Goal: Task Accomplishment & Management: Use online tool/utility

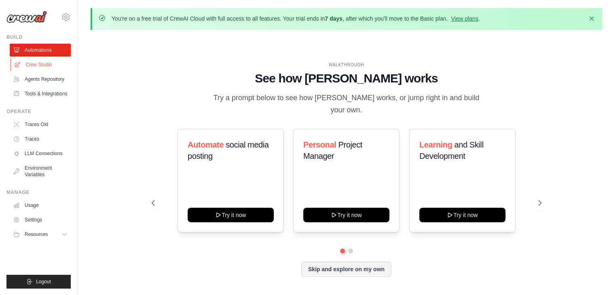
click at [34, 68] on link "Crew Studio" at bounding box center [41, 64] width 61 height 13
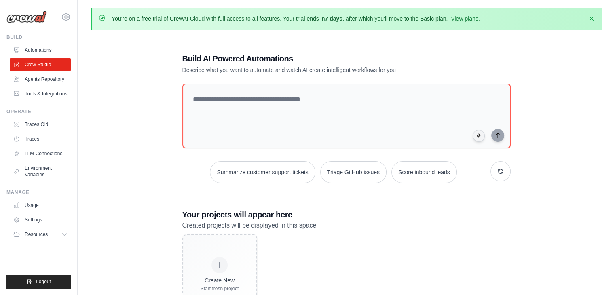
click at [112, 23] on div "You're on a free trial of CrewAI Cloud with full access to all features. Your t…" at bounding box center [346, 19] width 511 height 22
drag, startPoint x: 285, startPoint y: 18, endPoint x: 342, endPoint y: 20, distance: 57.4
click at [342, 20] on p "You're on a free trial of CrewAI Cloud with full access to all features. Your t…" at bounding box center [296, 19] width 368 height 8
click at [354, 20] on p "You're on a free trial of CrewAI Cloud with full access to all features. Your t…" at bounding box center [296, 19] width 368 height 8
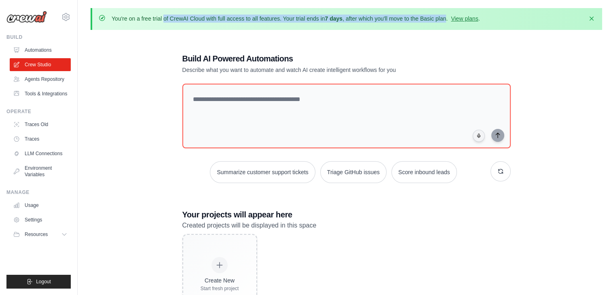
drag, startPoint x: 448, startPoint y: 20, endPoint x: 97, endPoint y: 24, distance: 351.0
click at [97, 24] on div "You're on a free trial of CrewAI Cloud with full access to all features. Your t…" at bounding box center [346, 19] width 511 height 22
click at [430, 17] on p "You're on a free trial of CrewAI Cloud with full access to all features. Your t…" at bounding box center [296, 19] width 368 height 8
drag, startPoint x: 449, startPoint y: 17, endPoint x: 103, endPoint y: 20, distance: 345.3
click at [103, 20] on div "You're on a free trial of CrewAI Cloud with full access to all features. Your t…" at bounding box center [347, 19] width 497 height 9
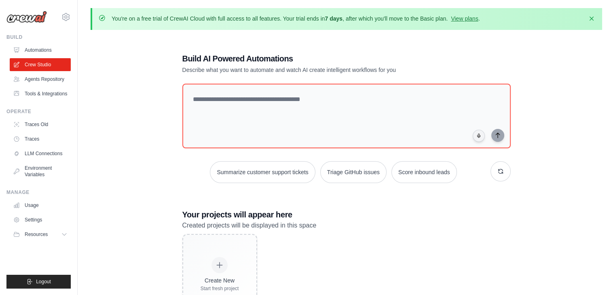
click at [346, 46] on div "Build AI Powered Automations Describe what you want to automate and watch AI cr…" at bounding box center [347, 184] width 348 height 288
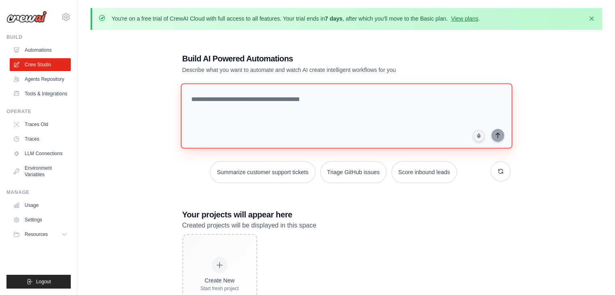
click at [203, 101] on textarea at bounding box center [346, 115] width 332 height 65
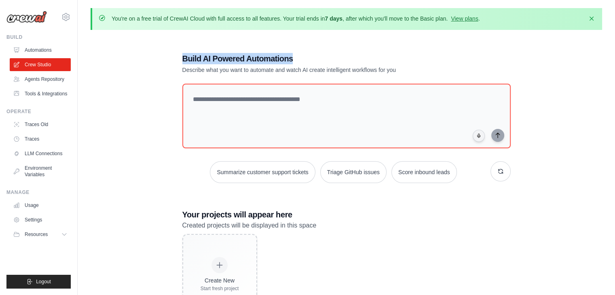
drag, startPoint x: 178, startPoint y: 56, endPoint x: 304, endPoint y: 60, distance: 125.8
click at [304, 60] on div "Build AI Powered Automations Describe what you want to automate and watch AI cr…" at bounding box center [347, 184] width 348 height 288
click at [318, 63] on h1 "Build AI Powered Automations" at bounding box center [318, 58] width 272 height 11
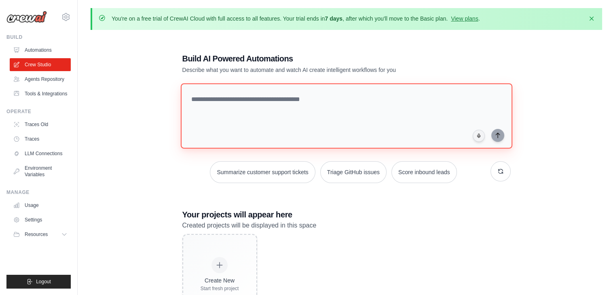
click at [205, 101] on textarea at bounding box center [346, 115] width 332 height 65
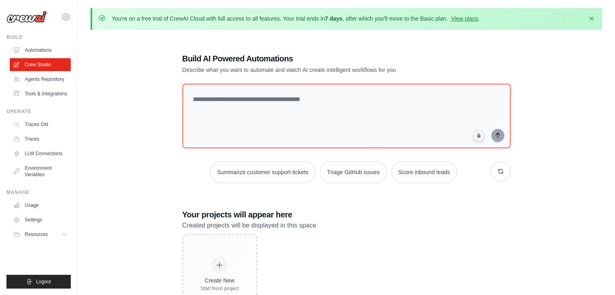
click at [168, 71] on div "Build AI Powered Automations Describe what you want to automate and watch AI cr…" at bounding box center [346, 183] width 511 height 295
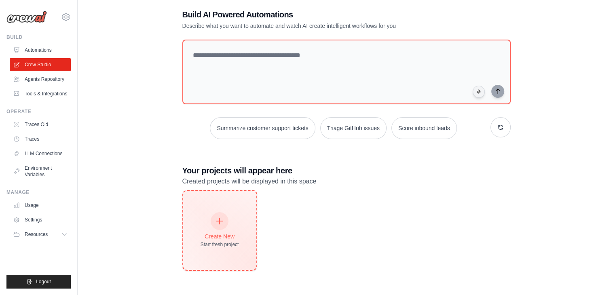
click at [220, 232] on div "Create New" at bounding box center [220, 236] width 38 height 8
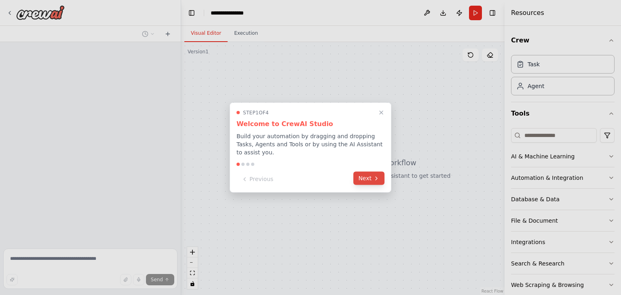
click at [364, 177] on button "Next" at bounding box center [368, 178] width 31 height 13
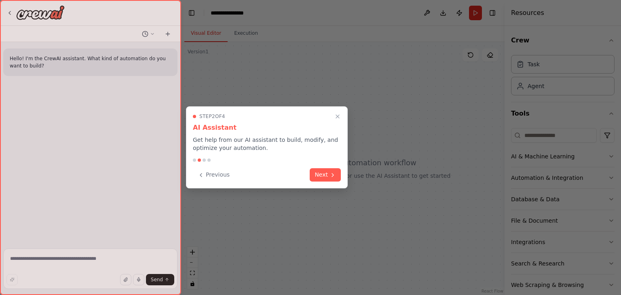
click at [364, 177] on div at bounding box center [310, 147] width 621 height 295
click at [336, 185] on div "Step 2 of 4 AI Assistant Get help from our AI assistant to build, modify, and o…" at bounding box center [267, 147] width 162 height 82
click at [333, 177] on button "Next" at bounding box center [325, 173] width 31 height 13
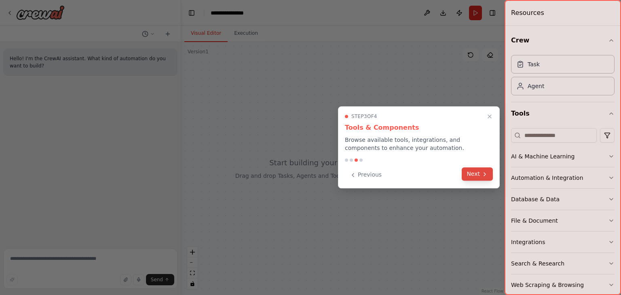
click at [470, 175] on button "Next" at bounding box center [477, 173] width 31 height 13
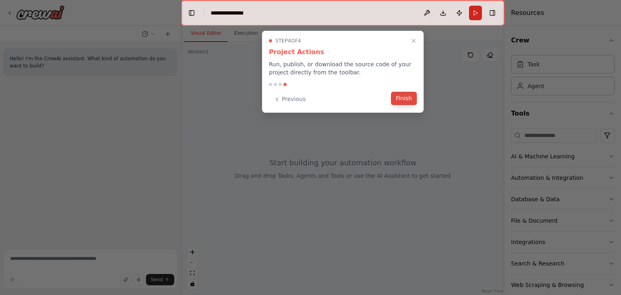
click at [408, 99] on button "Finish" at bounding box center [404, 98] width 26 height 13
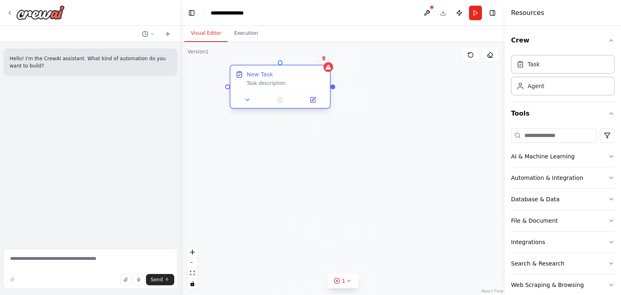
drag, startPoint x: 433, startPoint y: 135, endPoint x: 282, endPoint y: 84, distance: 159.2
click at [282, 84] on div "Task description" at bounding box center [286, 83] width 78 height 6
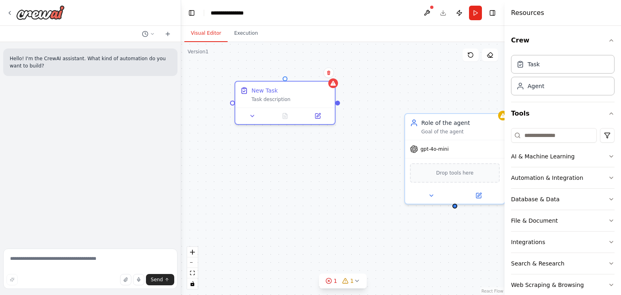
drag, startPoint x: 333, startPoint y: 91, endPoint x: 326, endPoint y: 101, distance: 12.6
click at [326, 101] on div "New Task Task description Role of the agent Goal of the agent gpt-4o-mini Drop …" at bounding box center [342, 168] width 323 height 253
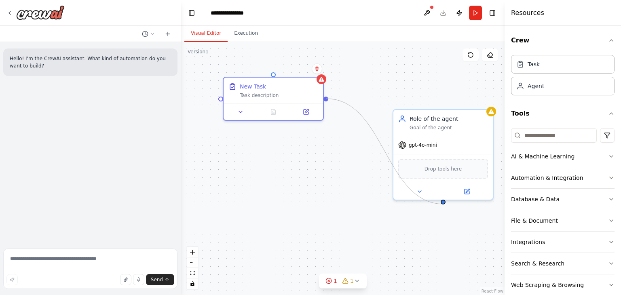
drag, startPoint x: 325, startPoint y: 99, endPoint x: 444, endPoint y: 204, distance: 158.1
click at [444, 204] on div "New Task Task description Role of the agent Goal of the agent gpt-4o-mini Drop …" at bounding box center [342, 168] width 323 height 253
drag, startPoint x: 327, startPoint y: 99, endPoint x: 424, endPoint y: 129, distance: 101.9
click at [424, 129] on div "New Task Task description Role of the agent Goal of the agent gpt-4o-mini Drop …" at bounding box center [335, 179] width 323 height 253
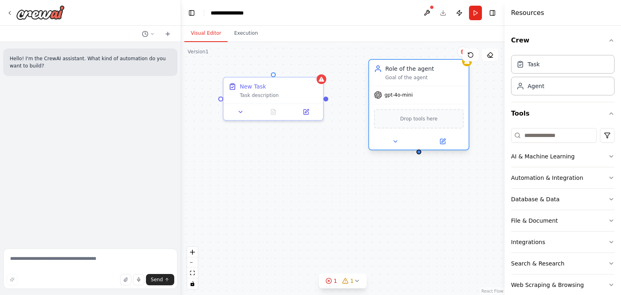
drag, startPoint x: 444, startPoint y: 121, endPoint x: 422, endPoint y: 67, distance: 58.4
click at [422, 67] on div "Role of the agent Goal of the agent" at bounding box center [424, 73] width 78 height 16
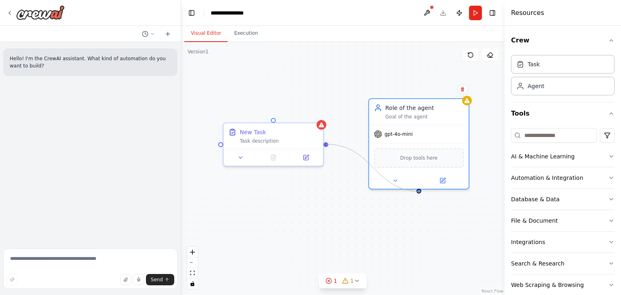
drag, startPoint x: 326, startPoint y: 99, endPoint x: 421, endPoint y: 192, distance: 132.9
click at [421, 192] on div "New Task Task description Role of the agent Goal of the agent gpt-4o-mini Drop …" at bounding box center [342, 168] width 323 height 253
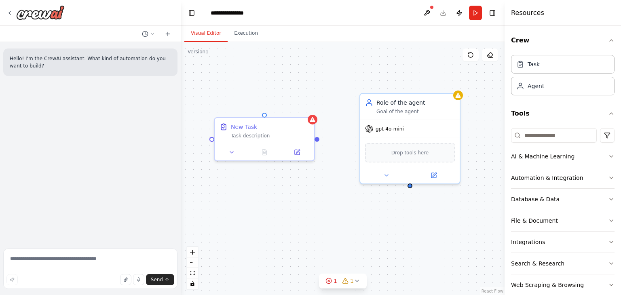
drag, startPoint x: 421, startPoint y: 192, endPoint x: 412, endPoint y: 186, distance: 10.8
click at [412, 186] on div "New Task Task description Role of the agent Goal of the agent gpt-4o-mini Drop …" at bounding box center [342, 168] width 323 height 253
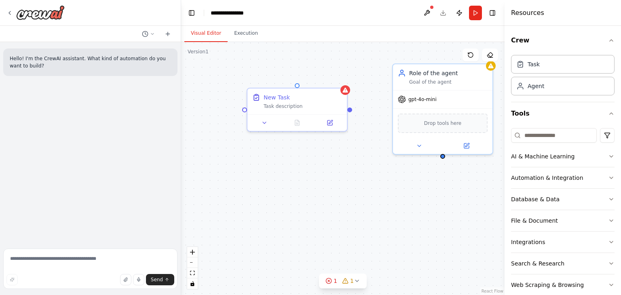
drag, startPoint x: 411, startPoint y: 186, endPoint x: 444, endPoint y: 158, distance: 43.5
click at [444, 158] on div "New Task Task description Role of the agent Goal of the agent gpt-4o-mini Drop …" at bounding box center [342, 168] width 323 height 253
click at [515, 158] on div "AI & Machine Learning" at bounding box center [542, 156] width 63 height 8
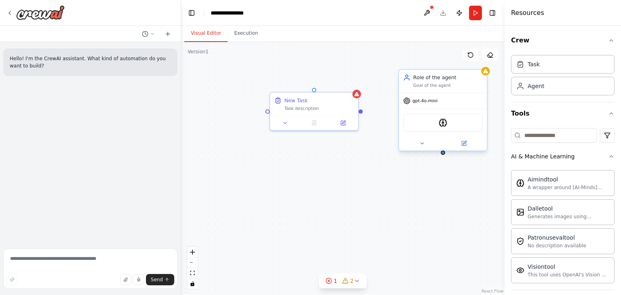
click at [441, 97] on div "gpt-4o-mini" at bounding box center [443, 101] width 88 height 16
click at [481, 64] on button at bounding box center [480, 61] width 11 height 11
click at [459, 63] on button "Confirm" at bounding box center [458, 62] width 29 height 10
click at [357, 97] on div "New Task Task description" at bounding box center [314, 102] width 88 height 23
click at [355, 84] on button at bounding box center [352, 83] width 11 height 11
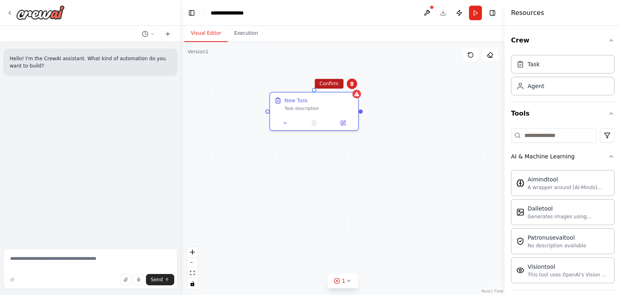
click at [322, 84] on button "Confirm" at bounding box center [329, 84] width 29 height 10
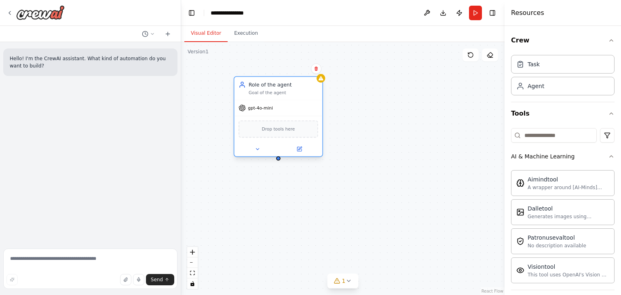
drag, startPoint x: 363, startPoint y: 115, endPoint x: 268, endPoint y: 87, distance: 98.2
click at [268, 90] on div "Goal of the agent" at bounding box center [284, 93] width 70 height 6
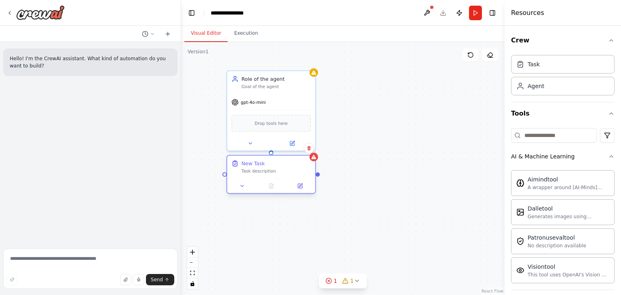
drag, startPoint x: 426, startPoint y: 164, endPoint x: 260, endPoint y: 174, distance: 165.7
click at [260, 174] on div "New Task Task description" at bounding box center [271, 167] width 88 height 23
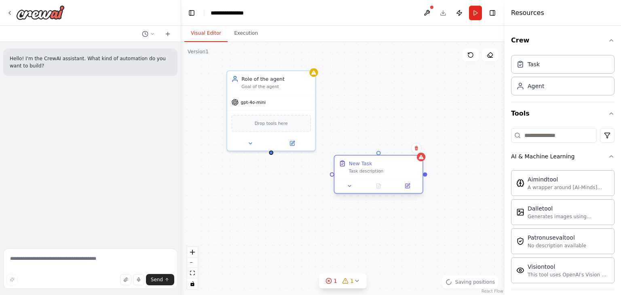
drag, startPoint x: 260, startPoint y: 174, endPoint x: 370, endPoint y: 175, distance: 109.6
click at [370, 175] on div "New Task Task description" at bounding box center [378, 167] width 88 height 23
click at [273, 152] on div "Role of the agent Goal of the agent gpt-4o-mini Drop tools here New Task Task d…" at bounding box center [342, 168] width 323 height 253
drag, startPoint x: 275, startPoint y: 152, endPoint x: 271, endPoint y: 148, distance: 4.9
click at [271, 148] on div "Role of the agent Goal of the agent gpt-4o-mini Drop tools here New Task Task d…" at bounding box center [342, 168] width 323 height 253
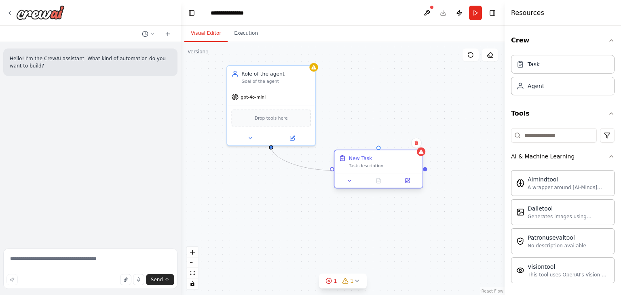
drag, startPoint x: 271, startPoint y: 147, endPoint x: 332, endPoint y: 169, distance: 65.0
click at [332, 169] on div "Role of the agent Goal of the agent gpt-4o-mini Drop tools here New Task Task d…" at bounding box center [369, 177] width 286 height 224
drag, startPoint x: 332, startPoint y: 169, endPoint x: 347, endPoint y: 196, distance: 30.4
click at [347, 196] on div ".deletable-edge-delete-btn { width: 20px; height: 20px; border: 0px solid #ffff…" at bounding box center [342, 168] width 323 height 253
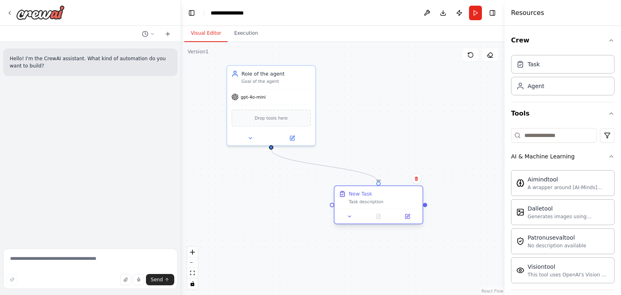
drag, startPoint x: 372, startPoint y: 165, endPoint x: 373, endPoint y: 201, distance: 36.4
click at [373, 201] on div "Task description" at bounding box center [384, 202] width 70 height 6
click at [350, 218] on icon at bounding box center [350, 217] width 6 height 6
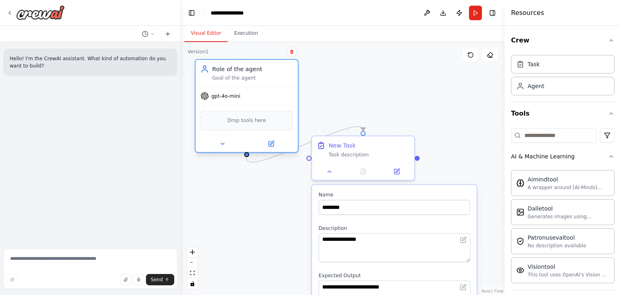
drag, startPoint x: 254, startPoint y: 120, endPoint x: 260, endPoint y: 99, distance: 21.1
click at [260, 99] on div "gpt-4o-mini" at bounding box center [247, 96] width 102 height 18
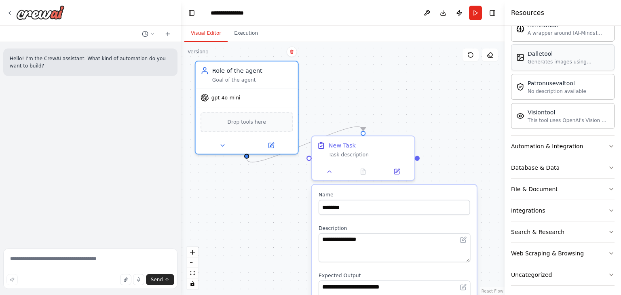
scroll to position [156, 0]
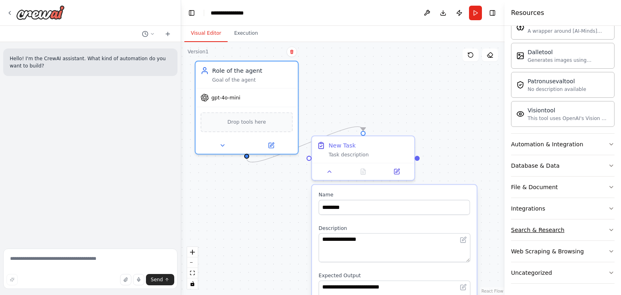
click at [563, 224] on button "Search & Research" at bounding box center [562, 230] width 103 height 21
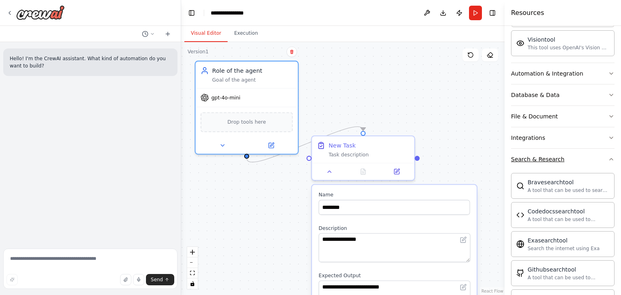
scroll to position [228, 0]
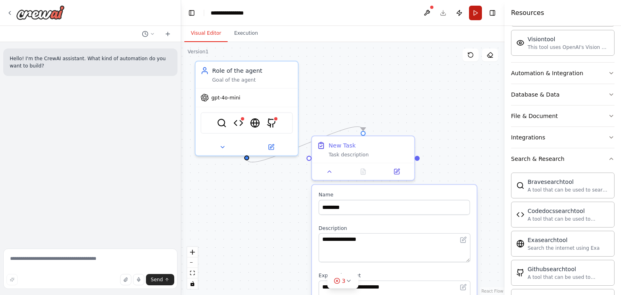
click at [473, 13] on button "Run" at bounding box center [475, 13] width 13 height 15
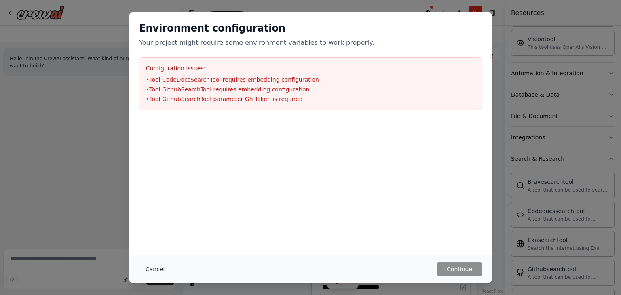
click at [156, 272] on button "Cancel" at bounding box center [155, 269] width 32 height 15
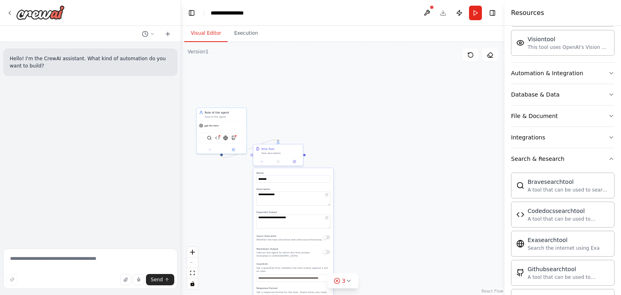
drag, startPoint x: 357, startPoint y: 96, endPoint x: 271, endPoint y: 131, distance: 92.7
click at [271, 131] on div ".deletable-edge-delete-btn { width: 20px; height: 20px; border: 0px solid #ffff…" at bounding box center [342, 168] width 323 height 253
